Goal: Contribute content

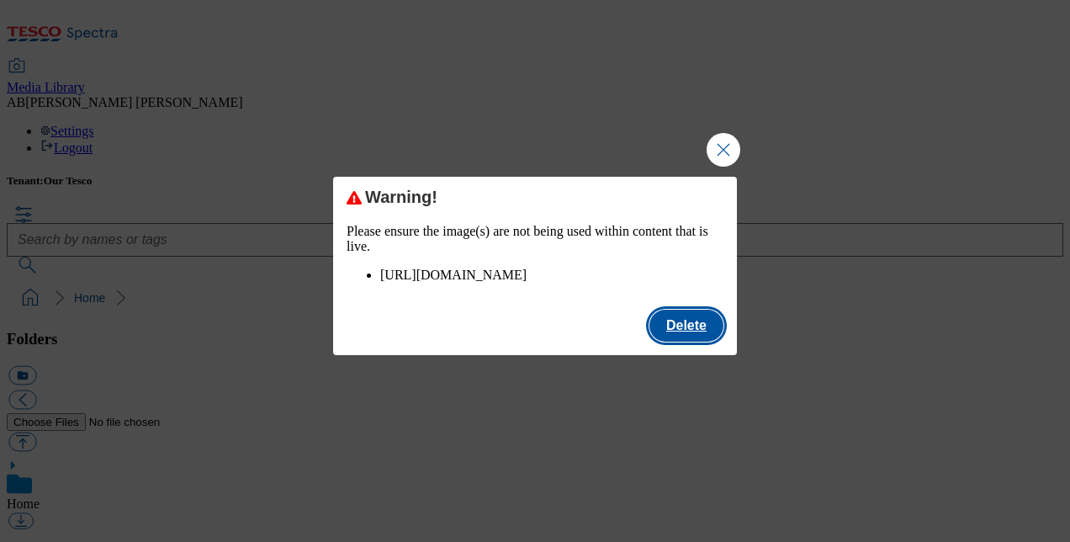
click at [691, 342] on button "Delete" at bounding box center [686, 326] width 74 height 32
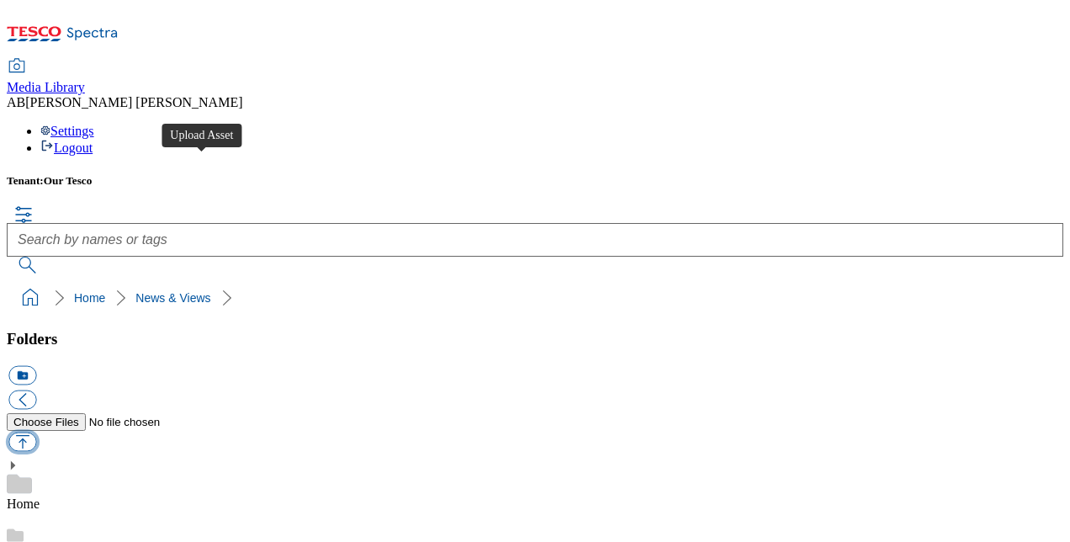
click at [36, 432] on button "button" at bounding box center [22, 441] width 28 height 19
type input "C:\fakepath\Total Proposition - Group-wide benefits eligibility table.pdf"
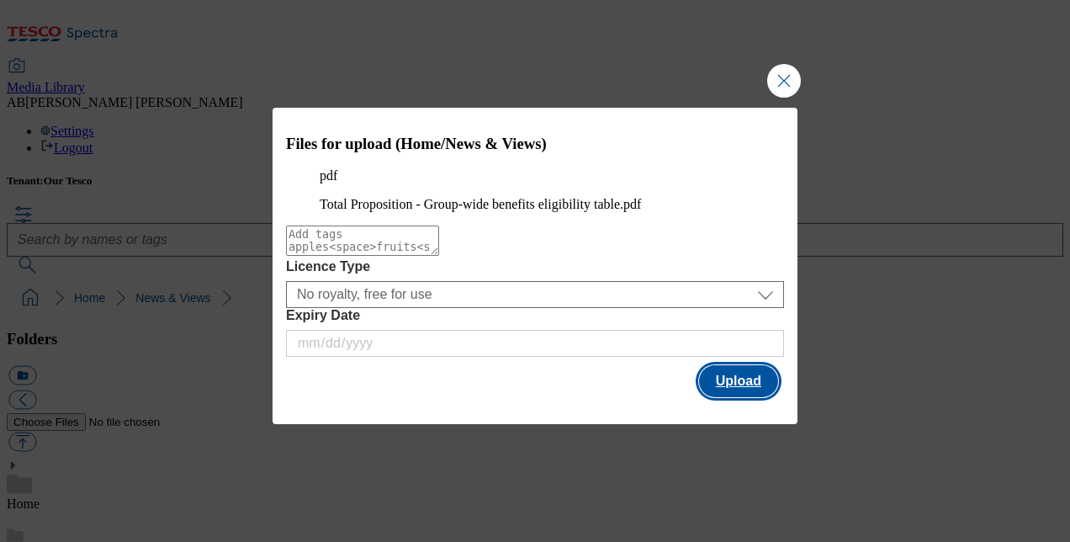
click at [738, 397] on button "Upload" at bounding box center [738, 381] width 79 height 32
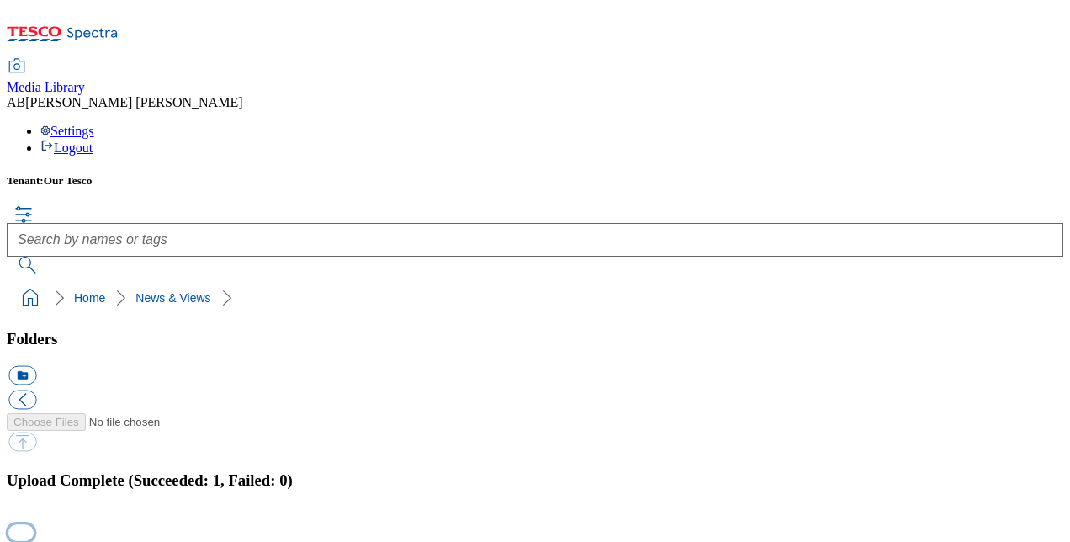
click at [34, 525] on button "button" at bounding box center [20, 533] width 25 height 16
